Goal: Task Accomplishment & Management: Use online tool/utility

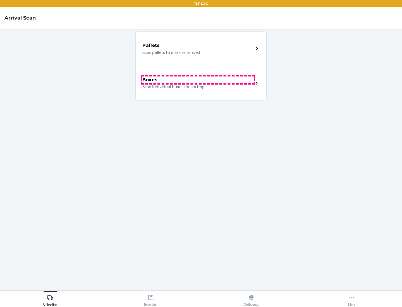
click at [198, 80] on div "Boxes" at bounding box center [197, 79] width 111 height 7
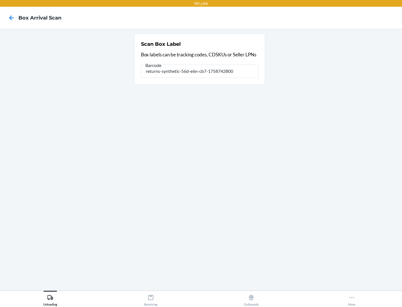
type input "returns-synthetic-56d-e6n-cb7-1758742800"
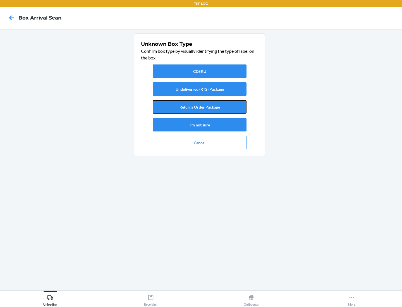
click at [200, 107] on button "Returns Order Package" at bounding box center [200, 106] width 94 height 13
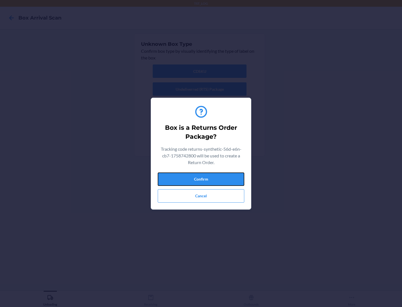
click at [201, 179] on button "Confirm" at bounding box center [201, 179] width 87 height 13
